Goal: Transaction & Acquisition: Purchase product/service

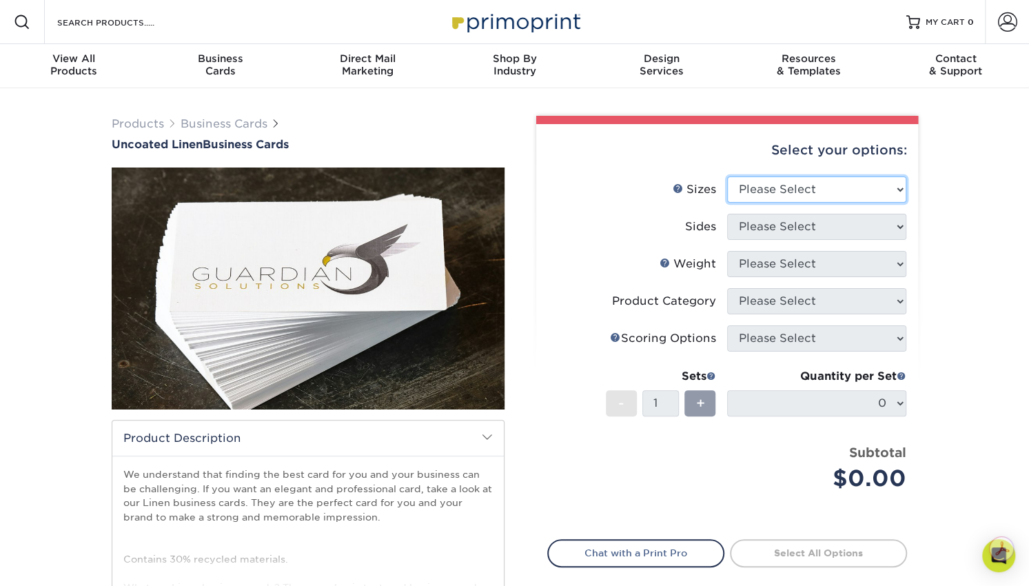
drag, startPoint x: 789, startPoint y: 183, endPoint x: 786, endPoint y: 190, distance: 7.4
click at [787, 189] on select "Please Select 2" x 3.5" - Standard 2" x 7" - Foldover Card 2.125" x 3.375" - Eu…" at bounding box center [816, 189] width 179 height 26
select select "2.00x3.50"
click at [727, 176] on select "Please Select 2" x 3.5" - Standard 2" x 7" - Foldover Card 2.125" x 3.375" - Eu…" at bounding box center [816, 189] width 179 height 26
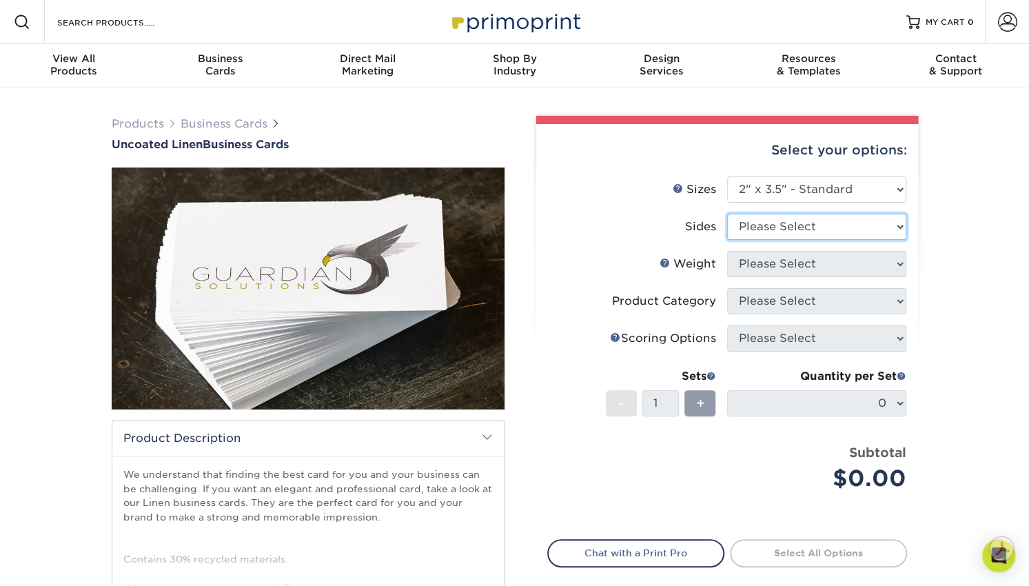
click at [763, 227] on select "Please Select Print Both Sides Print Front Only" at bounding box center [816, 227] width 179 height 26
select select "32d3c223-f82c-492b-b915-ba065a00862f"
click at [727, 214] on select "Please Select Print Both Sides Print Front Only" at bounding box center [816, 227] width 179 height 26
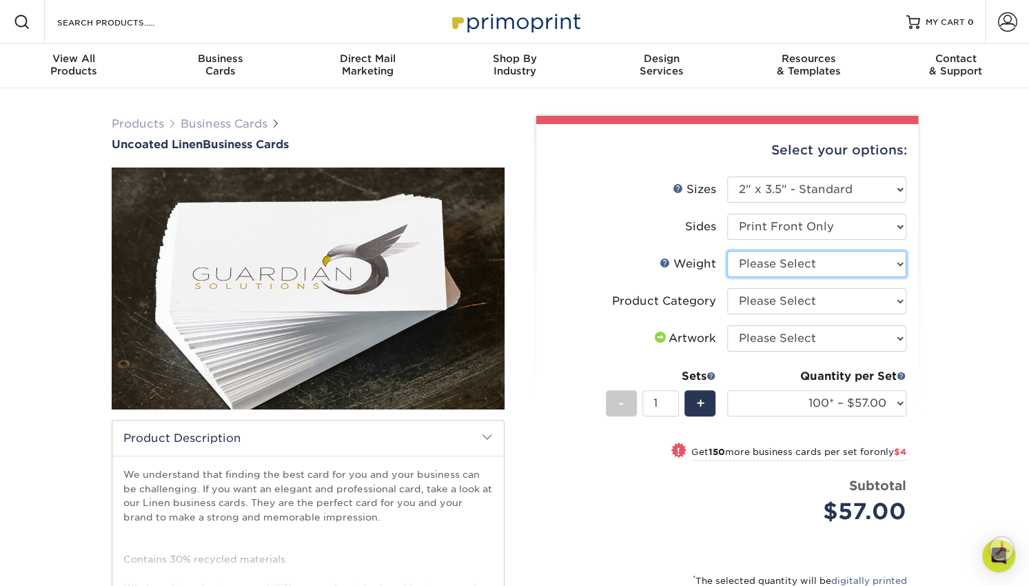
click at [781, 270] on select "Please Select 100LB" at bounding box center [816, 264] width 179 height 26
select select "100LB"
click at [727, 251] on select "Please Select 100LB" at bounding box center [816, 264] width 179 height 26
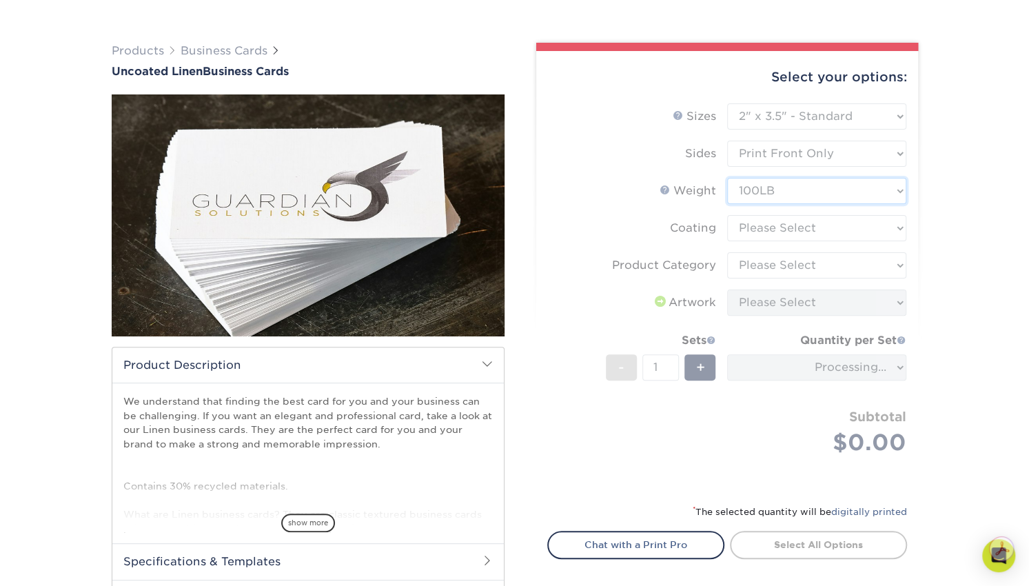
scroll to position [138, 0]
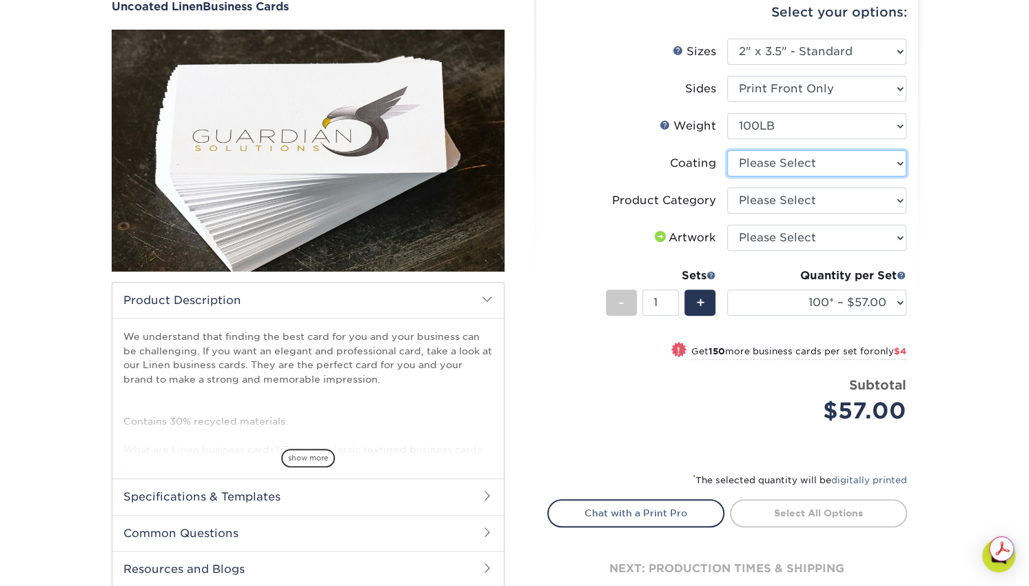
click at [788, 166] on select at bounding box center [816, 163] width 179 height 26
select select "3e7618de-abca-4bda-9f97-8b9129e913d8"
click at [727, 150] on select at bounding box center [816, 163] width 179 height 26
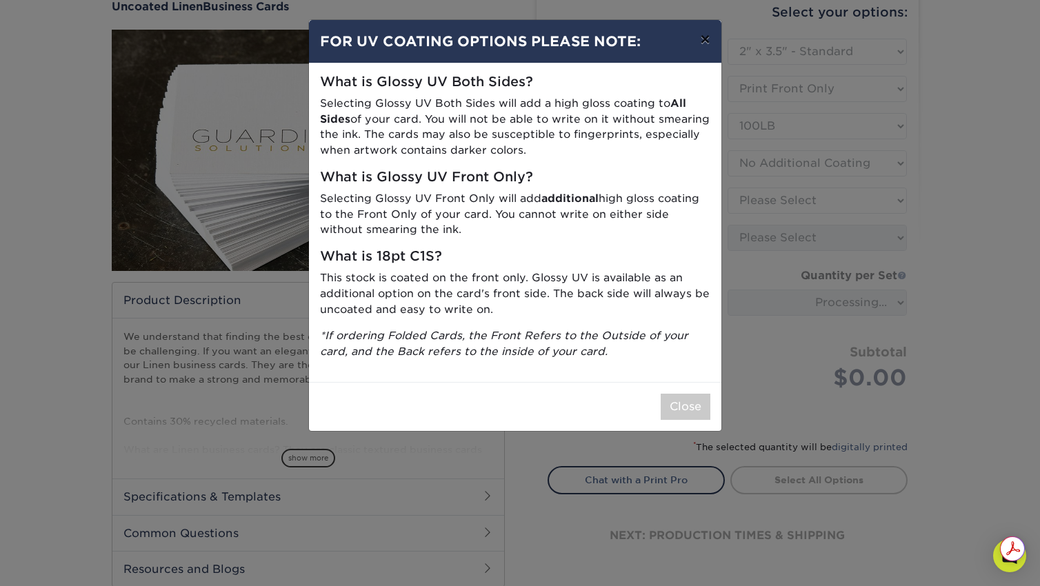
click at [711, 43] on button "×" at bounding box center [705, 39] width 32 height 39
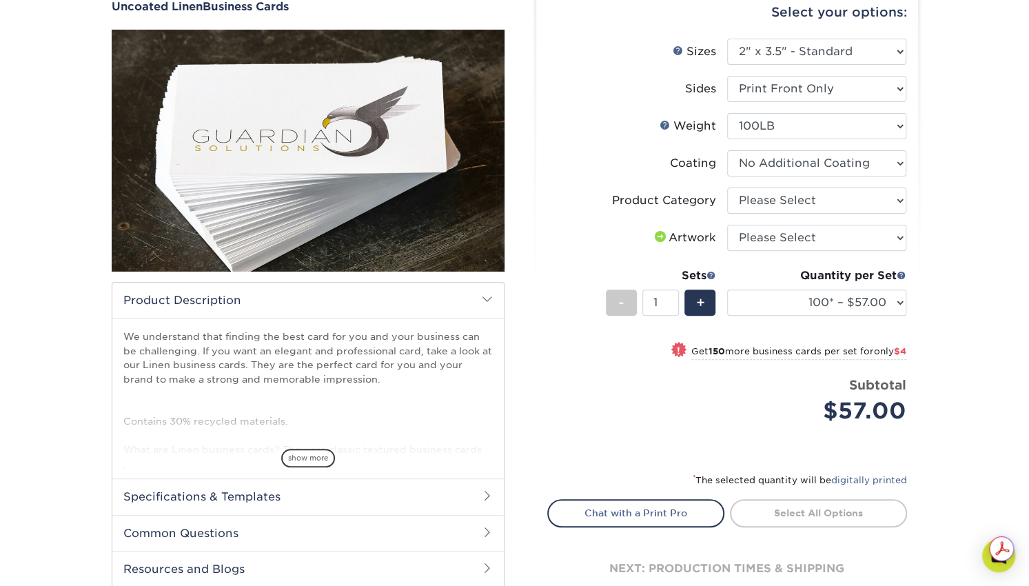
click at [823, 177] on li "Coating" at bounding box center [727, 168] width 358 height 37
click at [833, 169] on select at bounding box center [816, 163] width 179 height 26
click at [727, 150] on select at bounding box center [816, 163] width 179 height 26
click at [827, 202] on select "Please Select Business Cards" at bounding box center [816, 200] width 179 height 26
select select "3b5148f1-0588-4f88-a218-97bcfdce65c1"
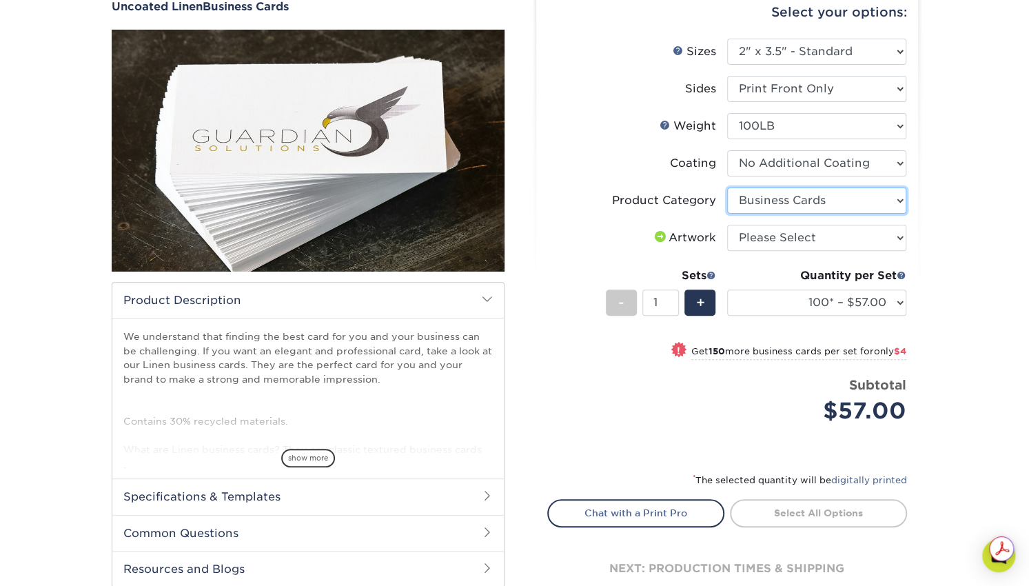
click at [727, 187] on select "Please Select Business Cards" at bounding box center [816, 200] width 179 height 26
click at [815, 241] on select "Please Select I will upload files I need a design - $100" at bounding box center [816, 238] width 179 height 26
select select "upload"
click at [727, 225] on select "Please Select I will upload files I need a design - $100" at bounding box center [816, 238] width 179 height 26
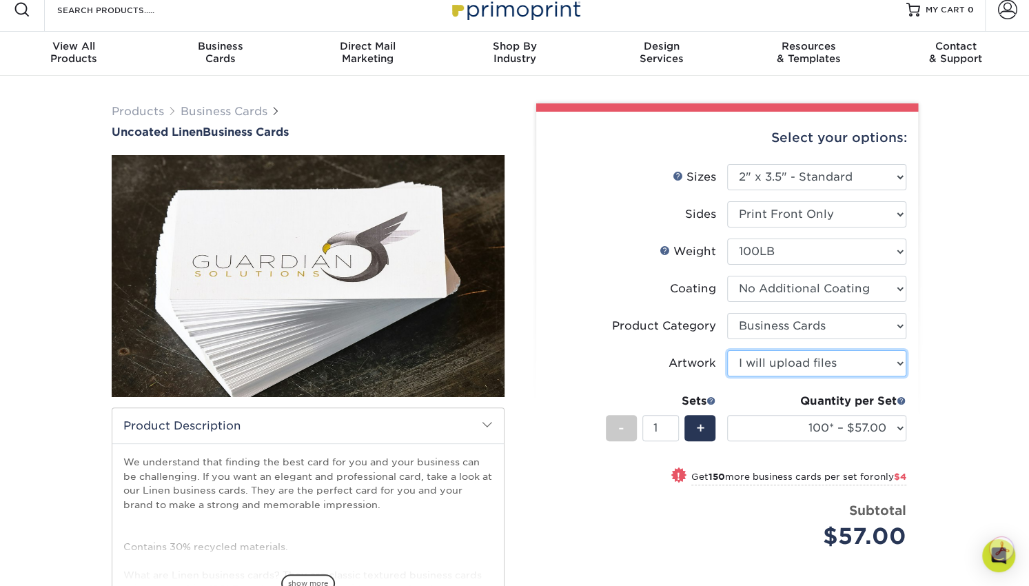
scroll to position [0, 0]
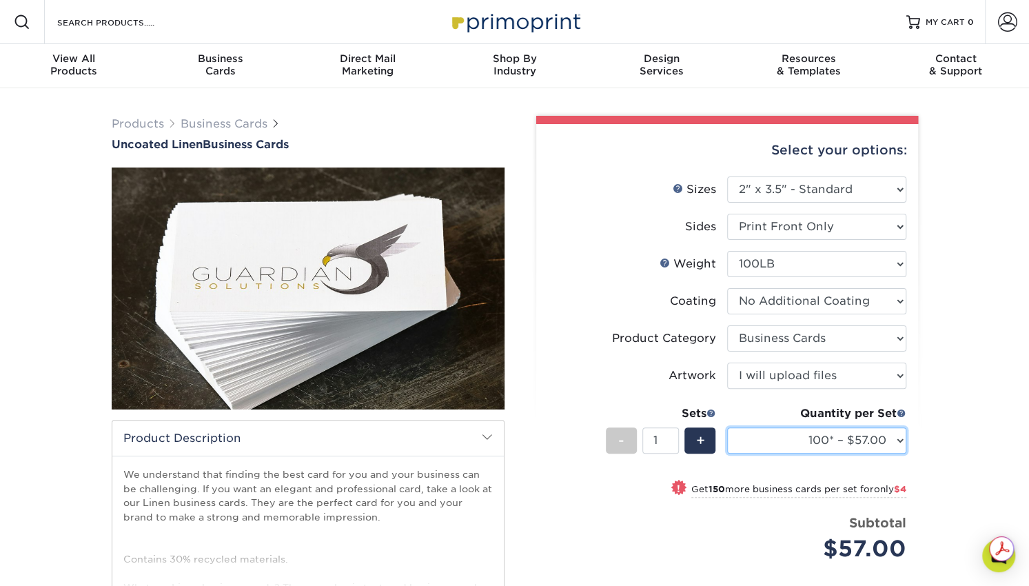
click at [879, 443] on select "100* – $57.00 250* – $61.00 500* – $69.00 1000 – $72.00 2500 – $114.00 5000 – $…" at bounding box center [816, 440] width 179 height 26
select select "5000 – $190.00"
click at [727, 427] on select "100* – $57.00 250* – $61.00 500* – $69.00 1000 – $72.00 2500 – $114.00 5000 – $…" at bounding box center [816, 440] width 179 height 26
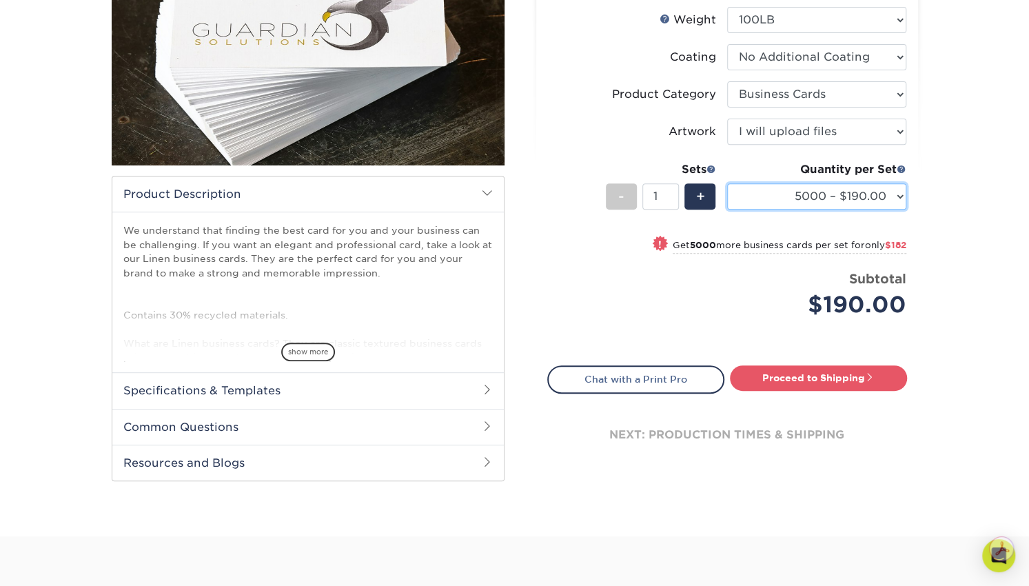
scroll to position [276, 0]
